Goal: Task Accomplishment & Management: Complete application form

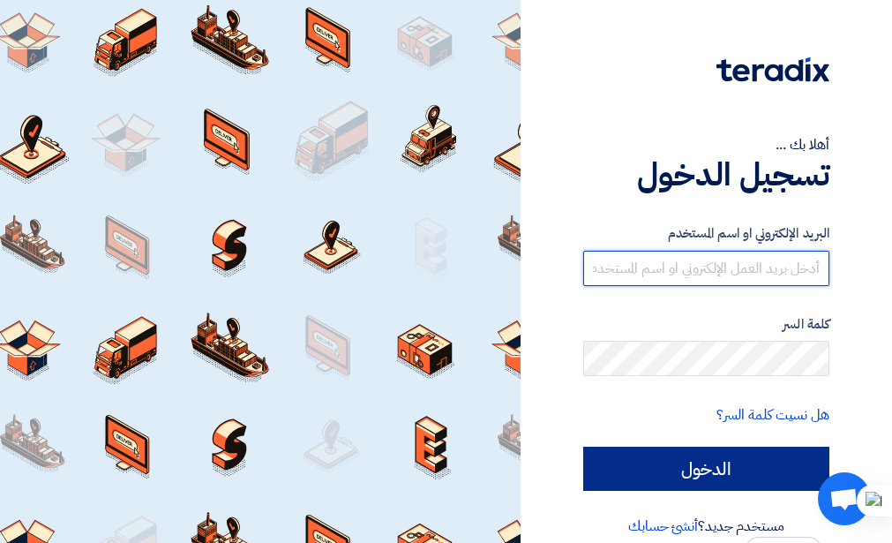
type input "[EMAIL_ADDRESS][DOMAIN_NAME]"
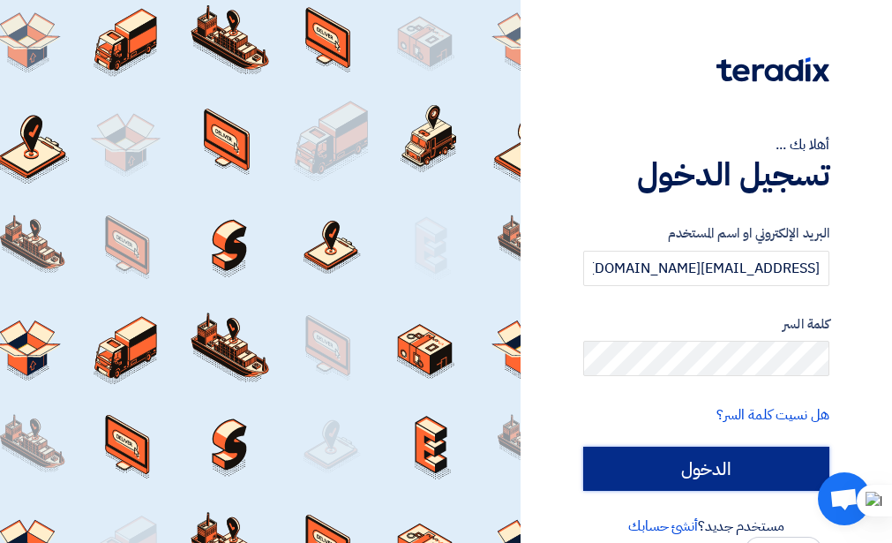
click at [661, 451] on input "الدخول" at bounding box center [706, 469] width 246 height 44
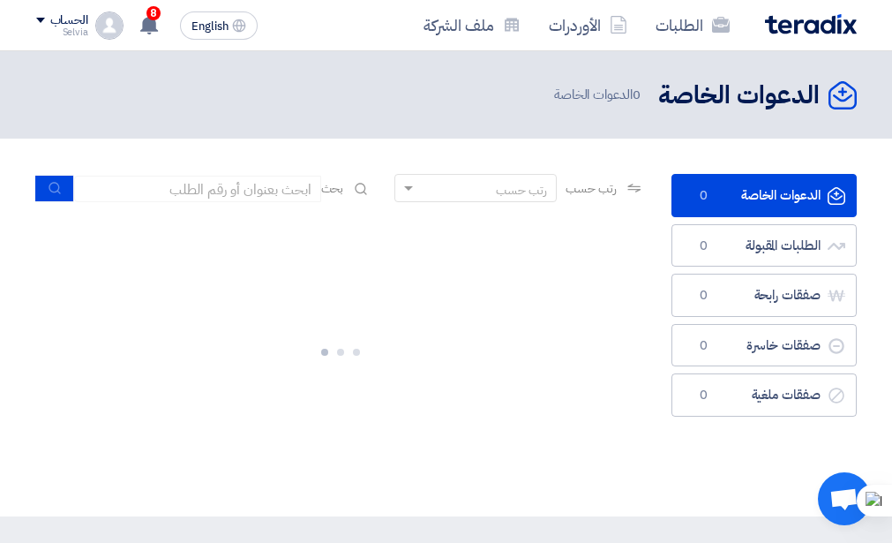
click at [658, 476] on div "الدعوات الخاصة الدعوات الخاصة 0 الطلبات المقبولة الطلبات المقبولة 0 صفقات رابحة…" at bounding box center [764, 327] width 212 height 307
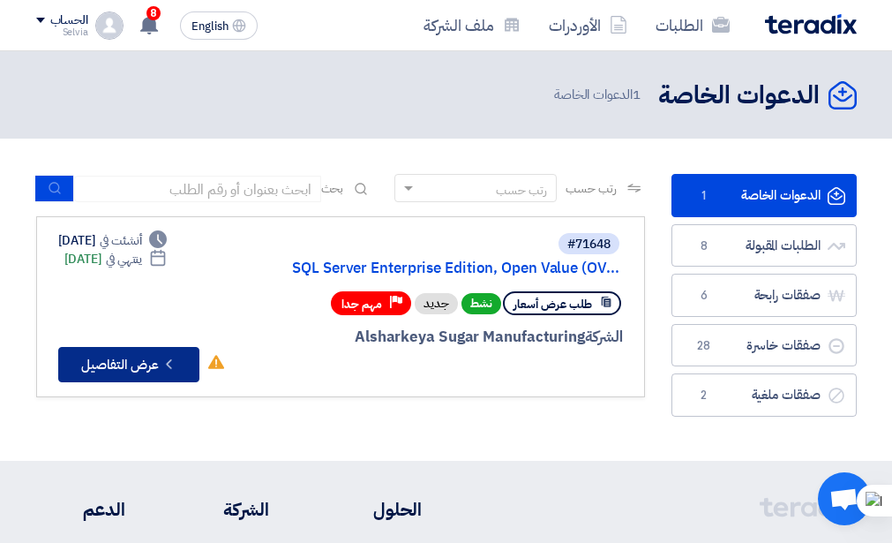
click at [135, 371] on button "Check details عرض التفاصيل" at bounding box center [128, 364] width 141 height 35
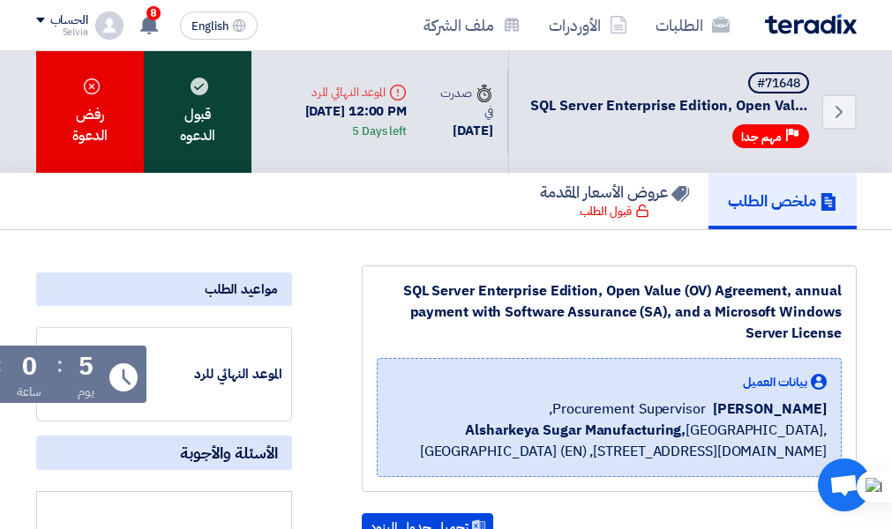
click at [202, 86] on use at bounding box center [200, 87] width 18 height 18
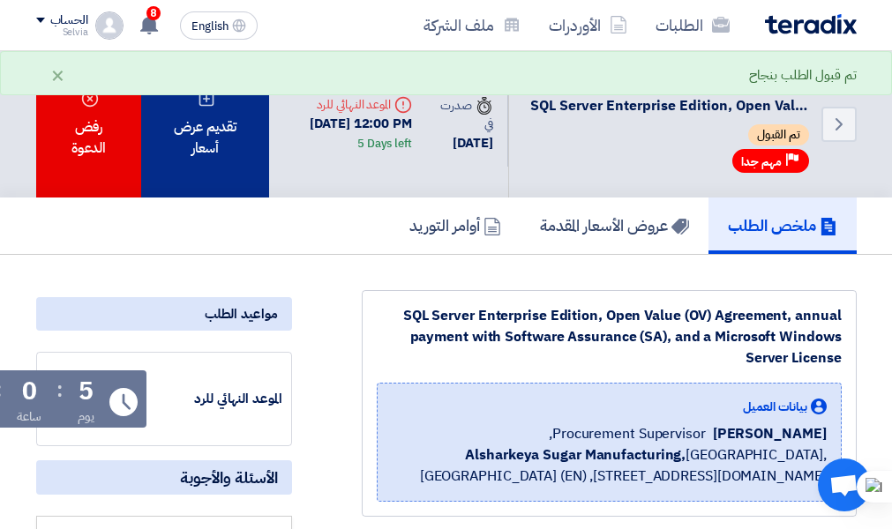
click at [207, 162] on div "تقديم عرض أسعار" at bounding box center [204, 124] width 127 height 146
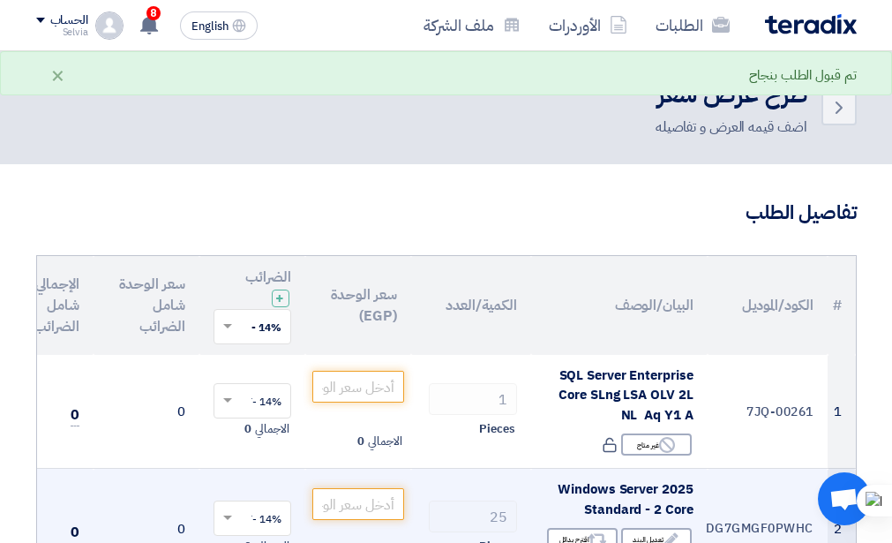
scroll to position [176, 0]
